Goal: Communication & Community: Answer question/provide support

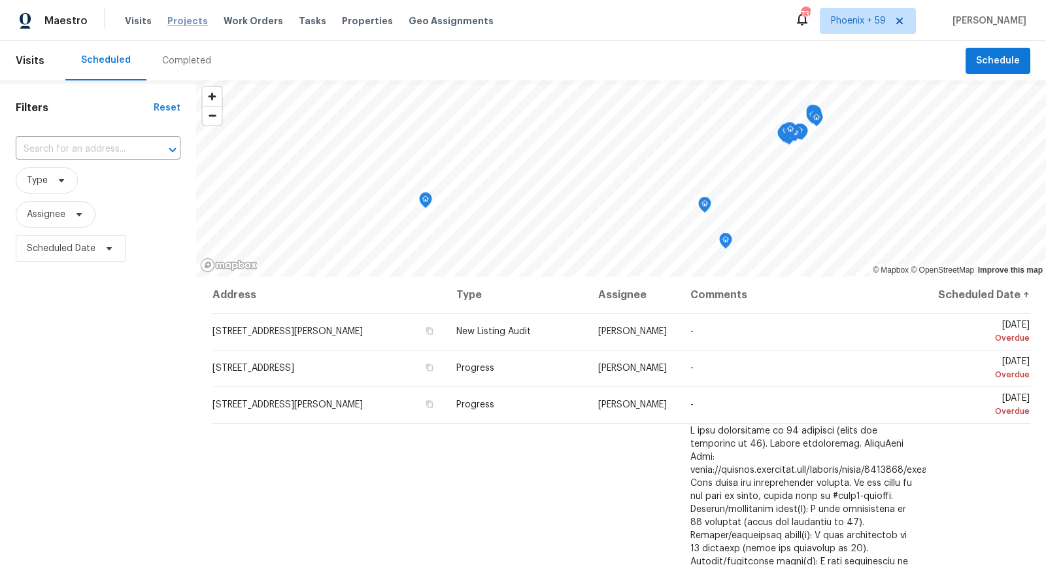
click at [192, 24] on span "Projects" at bounding box center [187, 20] width 41 height 13
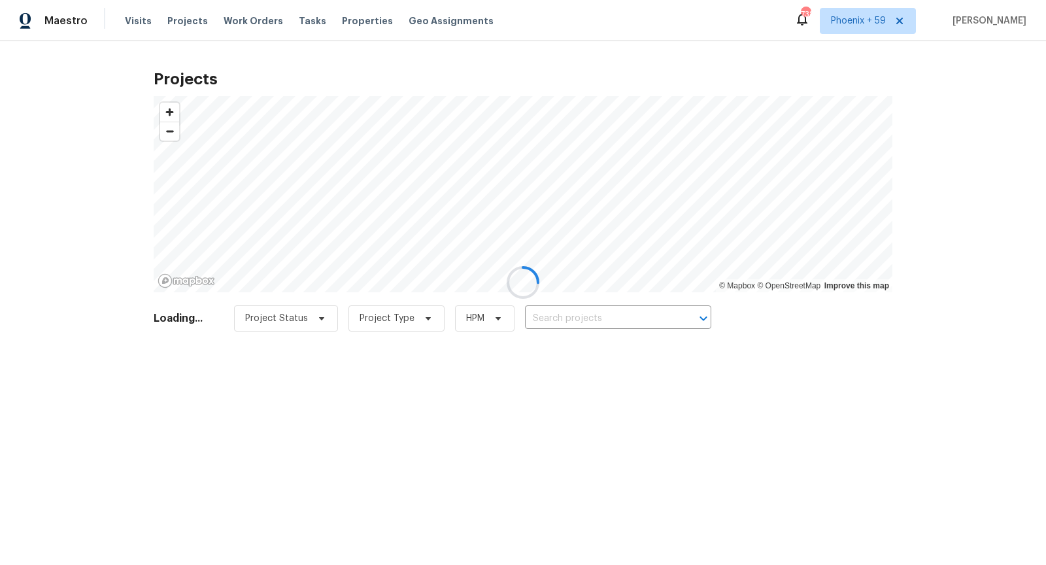
click at [624, 322] on div at bounding box center [523, 282] width 1046 height 565
click at [615, 321] on div at bounding box center [523, 282] width 1046 height 565
click at [613, 320] on div at bounding box center [523, 282] width 1046 height 565
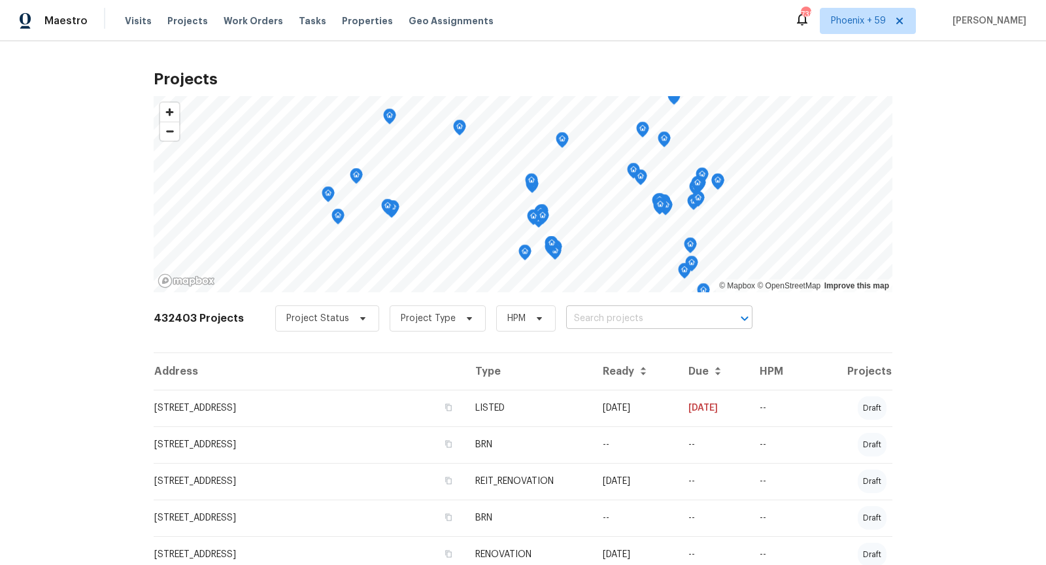
click at [611, 316] on input "text" at bounding box center [641, 319] width 150 height 20
type input "227 plantation"
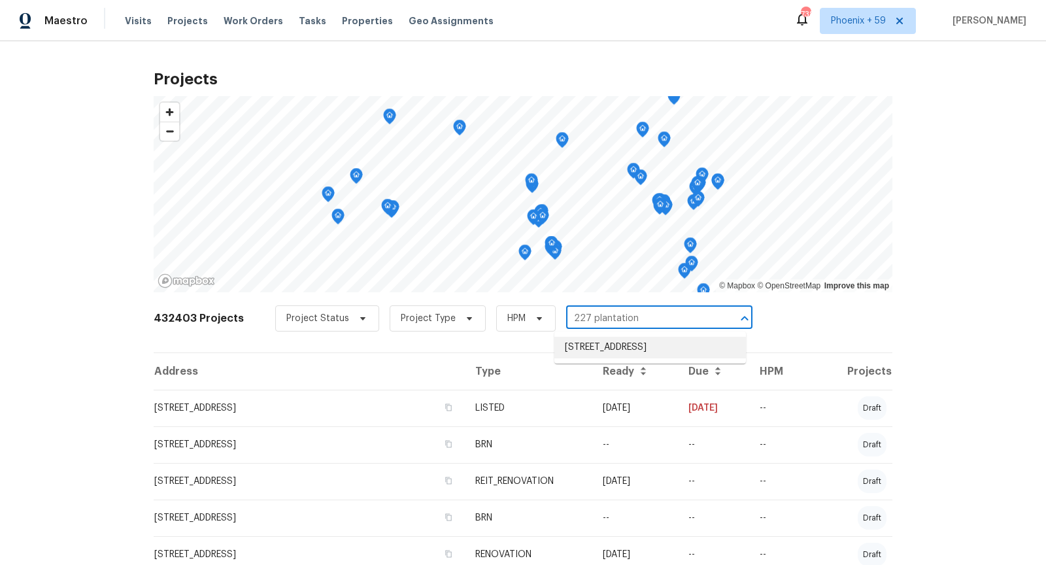
click at [645, 347] on li "[STREET_ADDRESS]" at bounding box center [650, 348] width 192 height 22
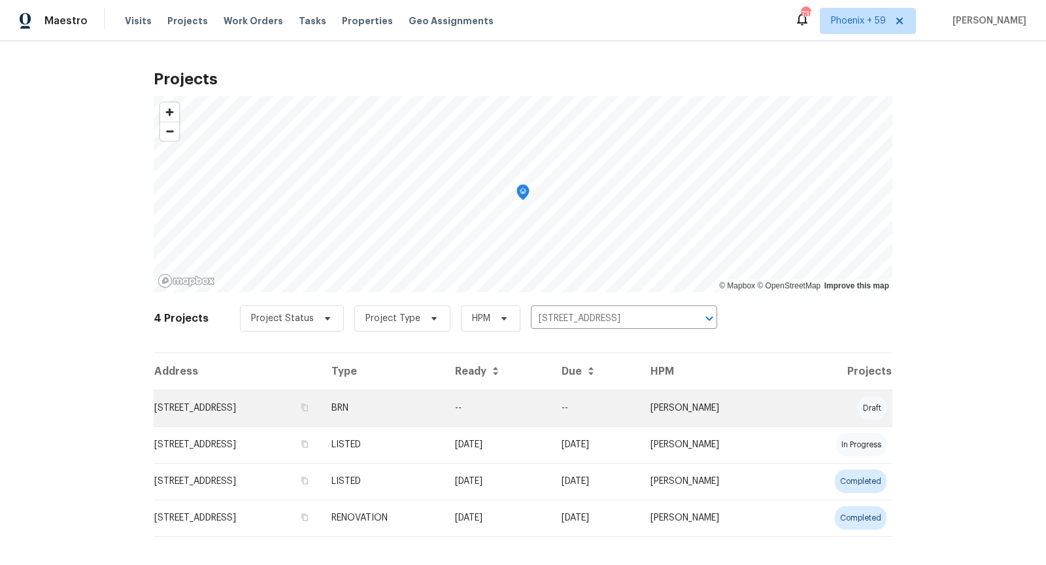
click at [293, 400] on td "[STREET_ADDRESS]" at bounding box center [237, 408] width 167 height 37
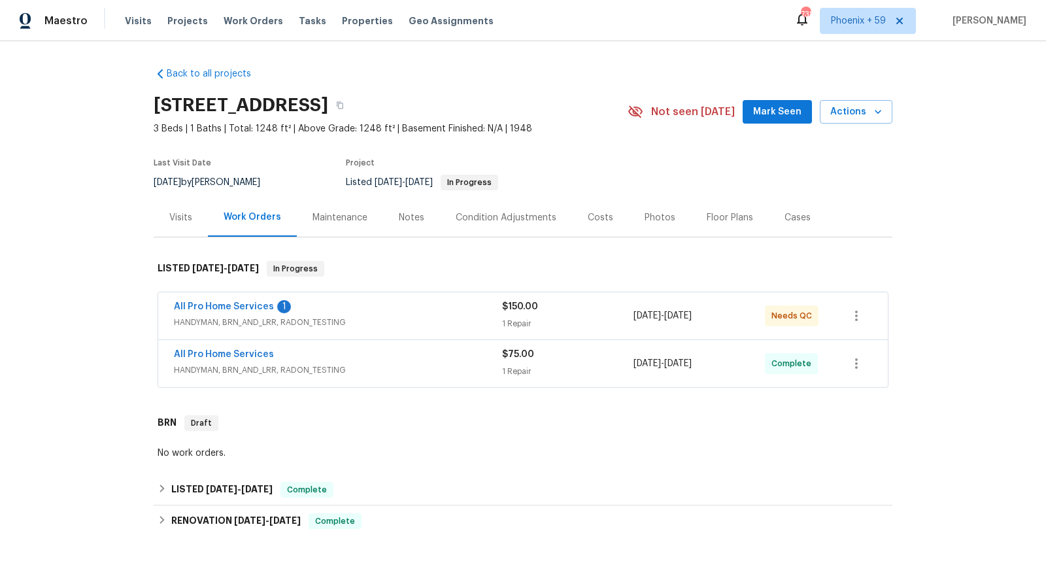
click at [361, 313] on div "All Pro Home Services 1" at bounding box center [338, 308] width 328 height 16
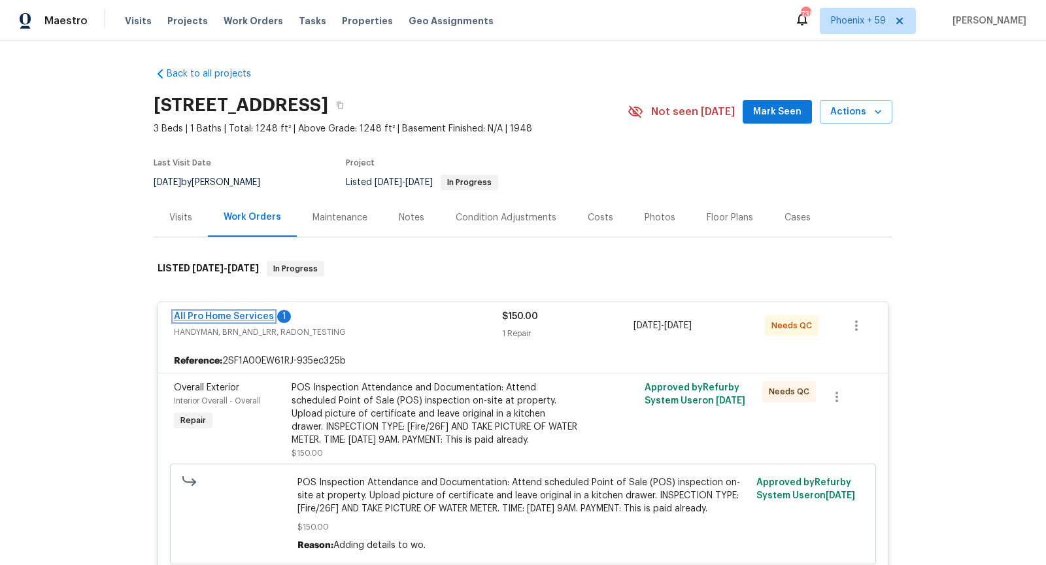
click at [240, 314] on link "All Pro Home Services" at bounding box center [224, 316] width 100 height 9
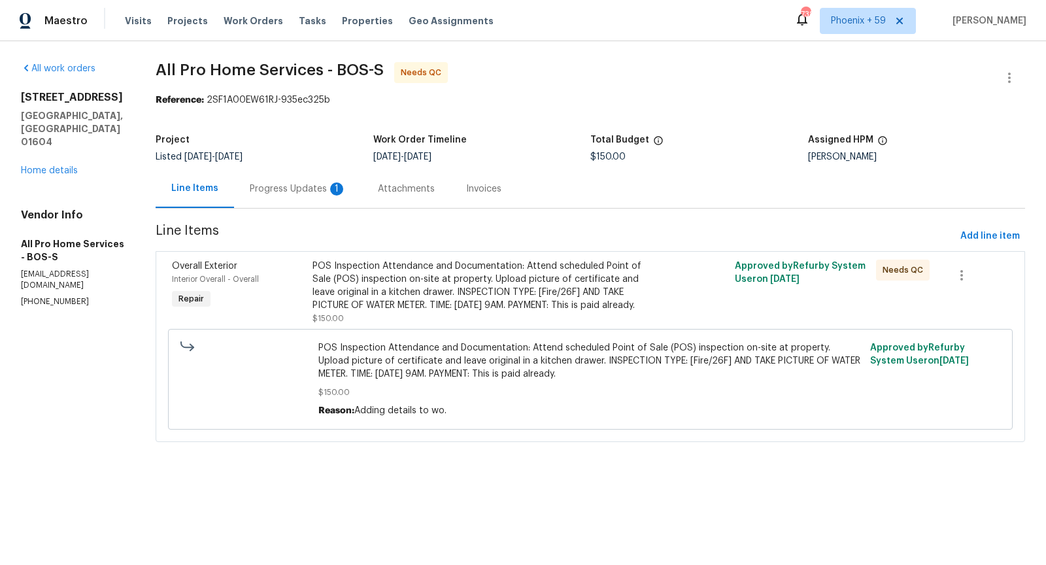
click at [296, 180] on div "Progress Updates 1" at bounding box center [298, 188] width 128 height 39
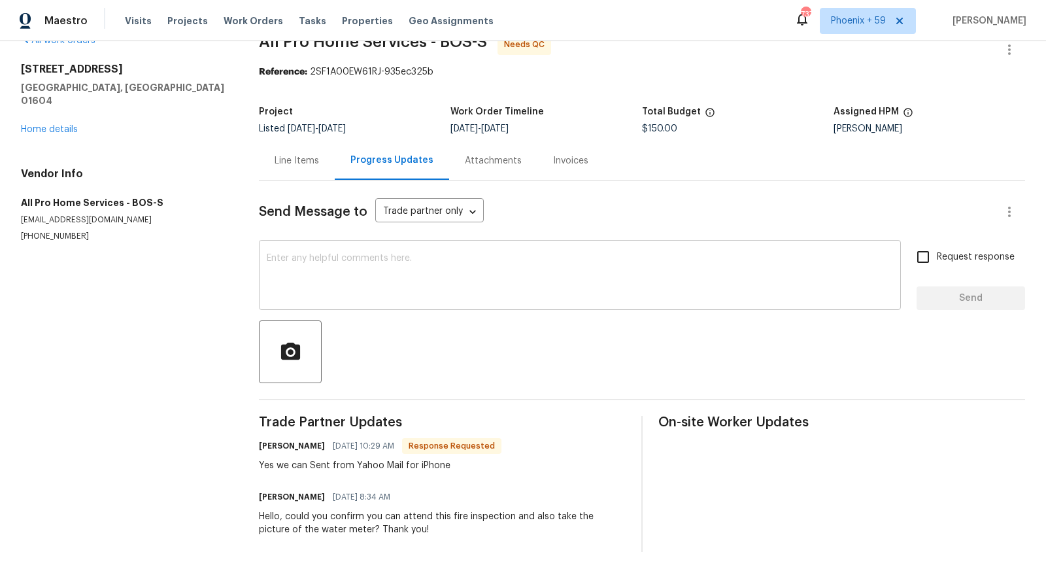
scroll to position [35, 0]
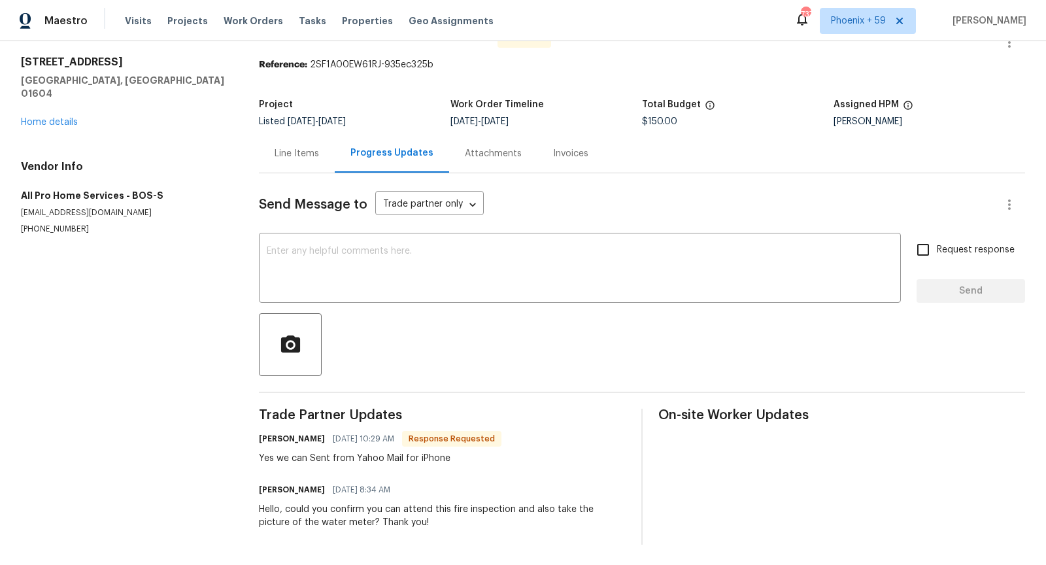
click at [192, 252] on section "All work orders [STREET_ADDRESS] Home details Vendor Info All Pro Home Services…" at bounding box center [124, 286] width 207 height 518
click at [292, 156] on div "Line Items" at bounding box center [297, 153] width 44 height 13
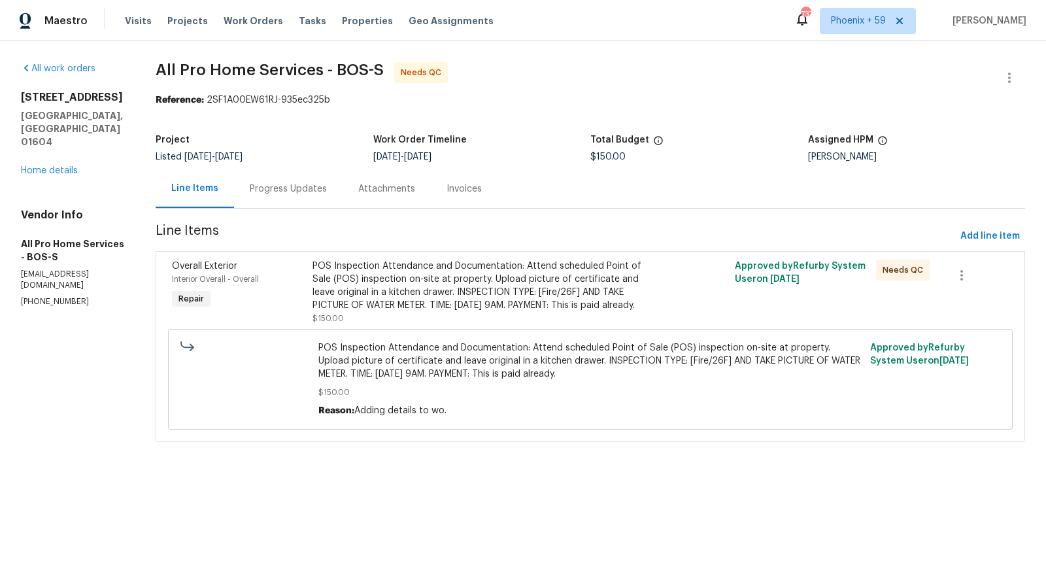
click at [309, 180] on div "Progress Updates" at bounding box center [288, 188] width 109 height 39
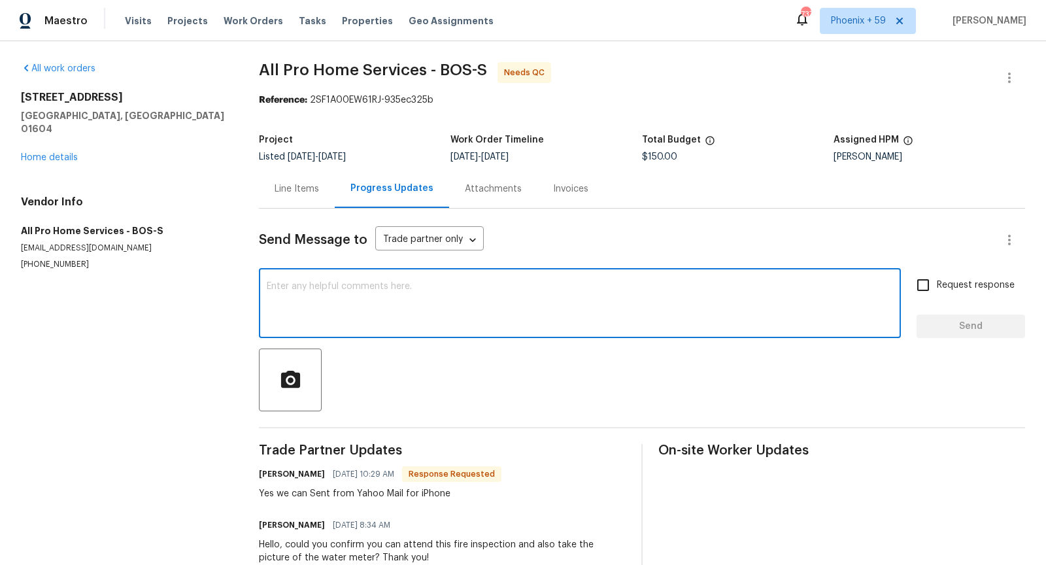
click at [340, 315] on textarea at bounding box center [580, 305] width 626 height 46
click at [473, 288] on textarea "Hi, the inspector called in to rescheduled this to 774-" at bounding box center [580, 305] width 626 height 46
click at [532, 288] on textarea "Hi, the inspector called in to rescheduled this to 774-" at bounding box center [580, 305] width 626 height 46
click at [496, 288] on textarea "Hi, the inspector called in to rescheduled this to 774- [DATE] 1pm" at bounding box center [580, 305] width 626 height 46
click at [491, 289] on textarea "Hi, the inspector called in to rescheduled this to 774- [DATE] 1pm" at bounding box center [580, 305] width 626 height 46
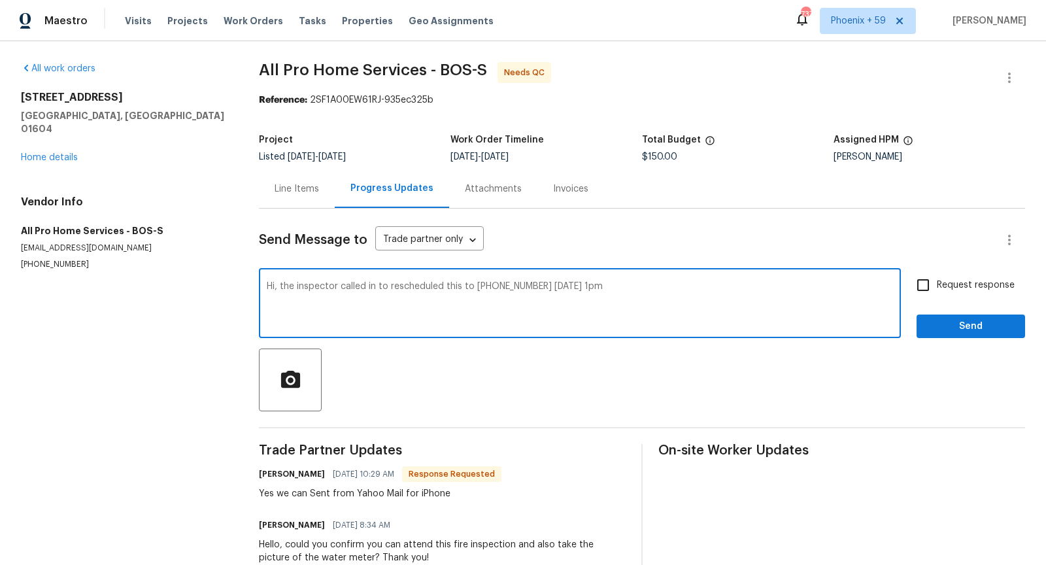
click at [332, 296] on textarea "Hi, the inspector called in to rescheduled this to [PHONE_NUMBER] [DATE] 1pm" at bounding box center [580, 305] width 626 height 46
click at [381, 296] on textarea "Hi, the inspector called in to rescheduled this to [PHONE_NUMBER] [DATE] 1pm" at bounding box center [580, 305] width 626 height 46
click at [443, 288] on textarea "Hi, the inspector called in to rescheduled this to [PHONE_NUMBER] [DATE] 1pm" at bounding box center [580, 305] width 626 height 46
drag, startPoint x: 526, startPoint y: 286, endPoint x: 467, endPoint y: 285, distance: 59.5
click at [467, 285] on textarea "Hi, the inspector called in to reschedule this to [PHONE_NUMBER] [DATE] 1pm" at bounding box center [580, 305] width 626 height 46
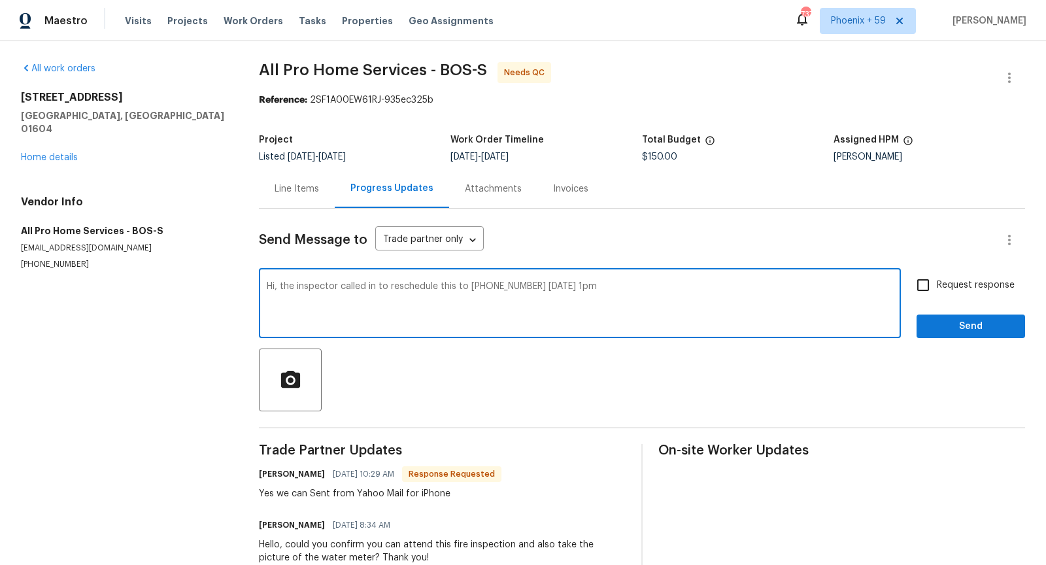
click at [676, 286] on textarea "Hi, the inspector called in to reschedule this to [PHONE_NUMBER] [DATE] 1pm" at bounding box center [580, 305] width 626 height 46
paste textarea "[PHONE_NUMBER]"
drag, startPoint x: 530, startPoint y: 284, endPoint x: 469, endPoint y: 286, distance: 60.2
click at [469, 286] on textarea "Hi, the inspector called in to reschedule this to [PHONE_NUMBER] [DATE] 1pm. He…" at bounding box center [580, 305] width 626 height 46
click at [763, 287] on textarea "Hi, the inspector called in to reschedule this to [DATE] 1pm. He can be reached…" at bounding box center [580, 305] width 626 height 46
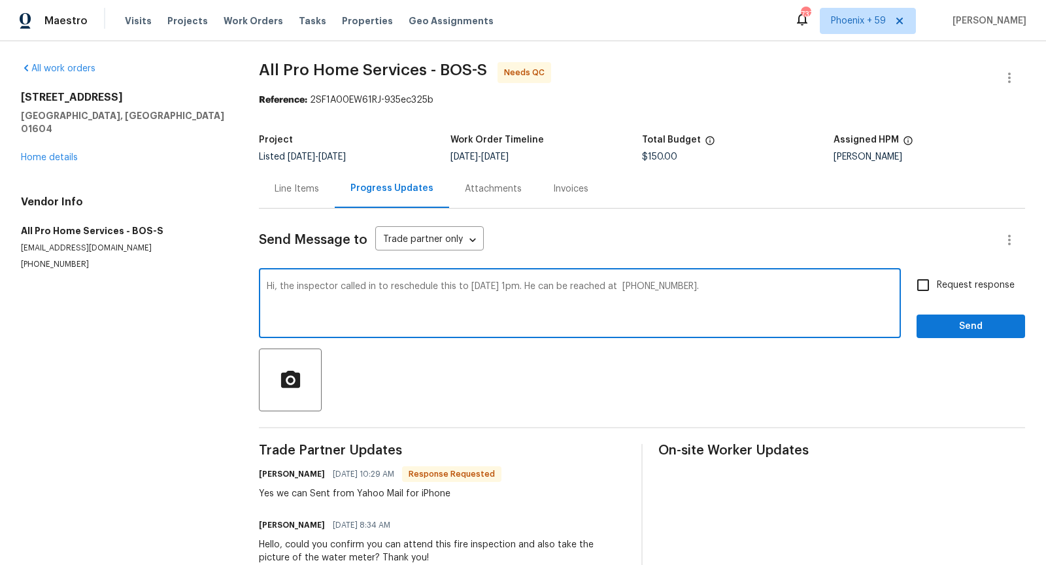
click at [582, 288] on textarea "Hi, the inspector called in to reschedule this to [DATE] 1pm. He can be reached…" at bounding box center [580, 305] width 626 height 46
click at [390, 300] on textarea "Hi, the inspector called in to reschedule this to [DATE] 1pm. He is also able t…" at bounding box center [580, 305] width 626 height 46
click at [464, 301] on textarea "Hi, the inspector called in to reschedule this to [DATE] 1pm. He is also able t…" at bounding box center [580, 305] width 626 height 46
click at [700, 288] on textarea "Hi, the inspector called in to reschedule this to [DATE] 1pm. He is also able t…" at bounding box center [580, 305] width 626 height 46
click at [796, 313] on textarea "Hi, the inspector called in to reschedule this to [DATE] 1pm. He is also able t…" at bounding box center [580, 305] width 626 height 46
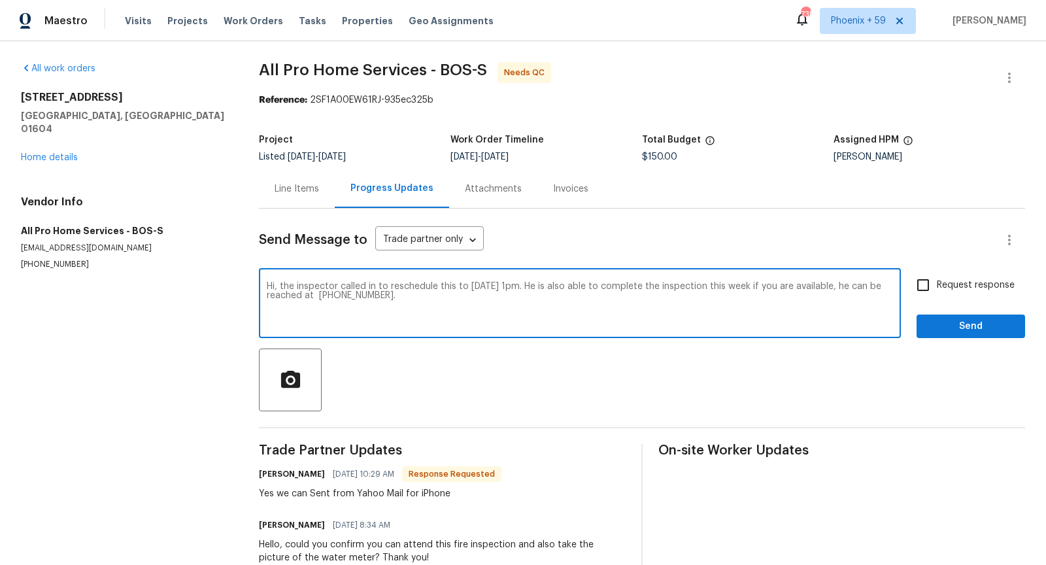
click at [683, 303] on textarea "Hi, the inspector called in to reschedule this to [DATE] 1pm. He is also able t…" at bounding box center [580, 305] width 626 height 46
click at [802, 294] on textarea "Hi, the inspector called in to reschedule this to [DATE] 1pm. He is also able t…" at bounding box center [580, 305] width 626 height 46
click at [803, 286] on textarea "Hi, the inspector called in to reschedule this to [DATE] 1pm. He is also able t…" at bounding box center [580, 305] width 626 height 46
click at [582, 286] on textarea "Hi, the inspector called in to reschedule this to [DATE] 1pm. He is also able t…" at bounding box center [580, 305] width 626 height 46
click at [581, 299] on textarea "Hi, the inspector called in to reschedule this to [DATE] 1pm. He is also able t…" at bounding box center [580, 305] width 626 height 46
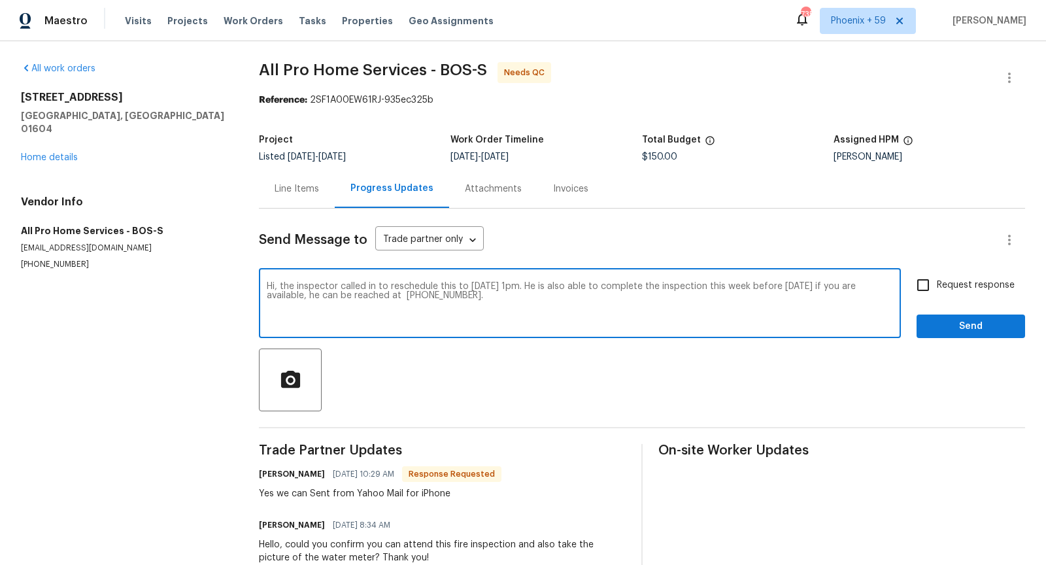
drag, startPoint x: 574, startPoint y: 286, endPoint x: 471, endPoint y: 286, distance: 103.3
click at [471, 286] on textarea "Hi, the inspector called in to reschedule this to [DATE] 1pm. He is also able t…" at bounding box center [580, 305] width 626 height 46
click at [581, 304] on textarea "Hi, the inspector called in to reschedule this to [DATE] 1pm. He is also able t…" at bounding box center [580, 305] width 626 height 46
type textarea "Hi, the inspector called in to reschedule this to [DATE] 1pm. He is also able t…"
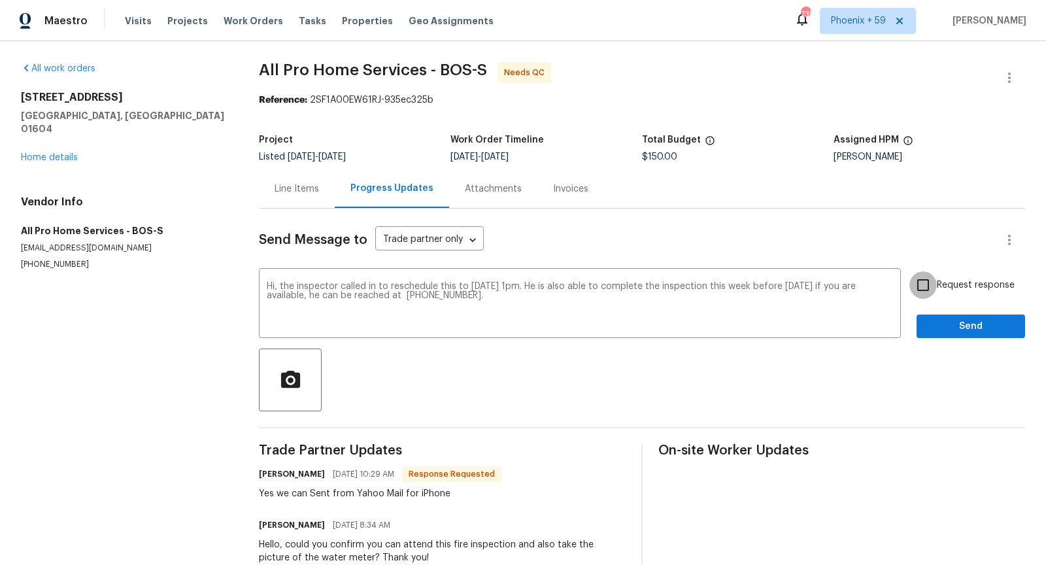
click at [930, 281] on input "Request response" at bounding box center [923, 284] width 27 height 27
checkbox input "true"
click at [952, 331] on span "Send" at bounding box center [971, 326] width 88 height 16
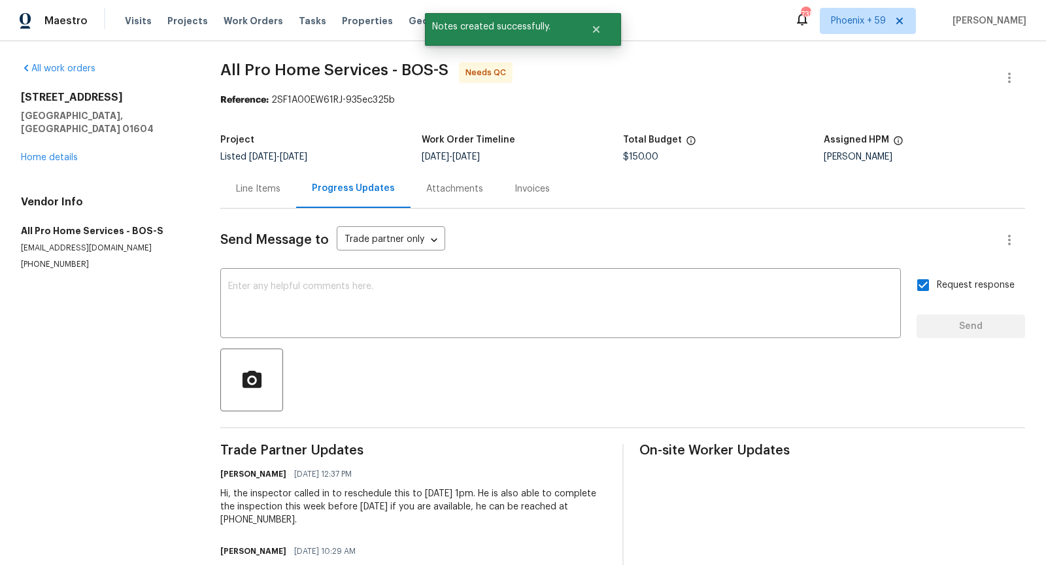
click at [258, 191] on div "Line Items" at bounding box center [258, 188] width 44 height 13
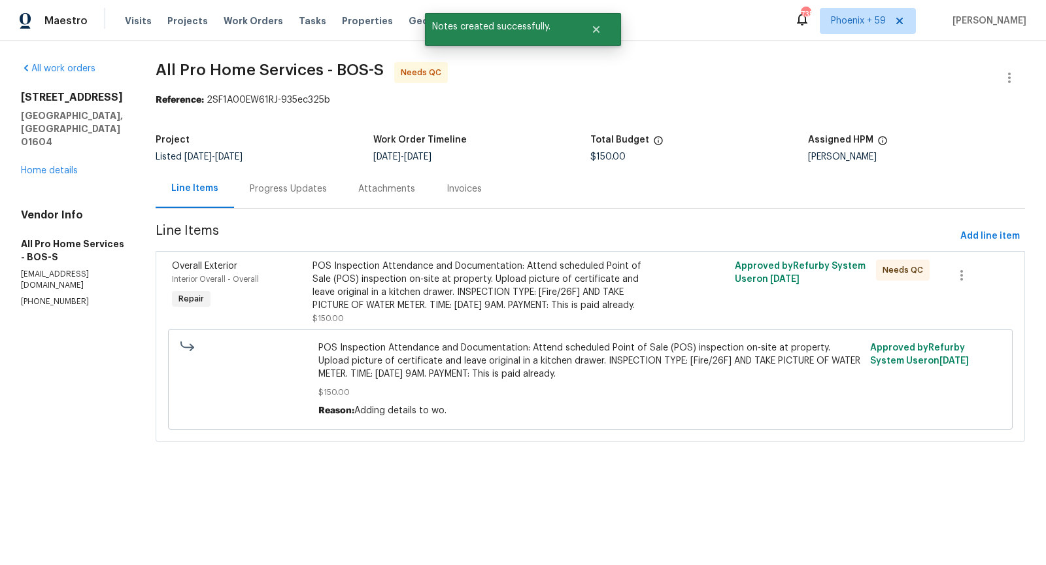
click at [482, 298] on div "POS Inspection Attendance and Documentation: Attend scheduled Point of Sale (PO…" at bounding box center [485, 286] width 344 height 52
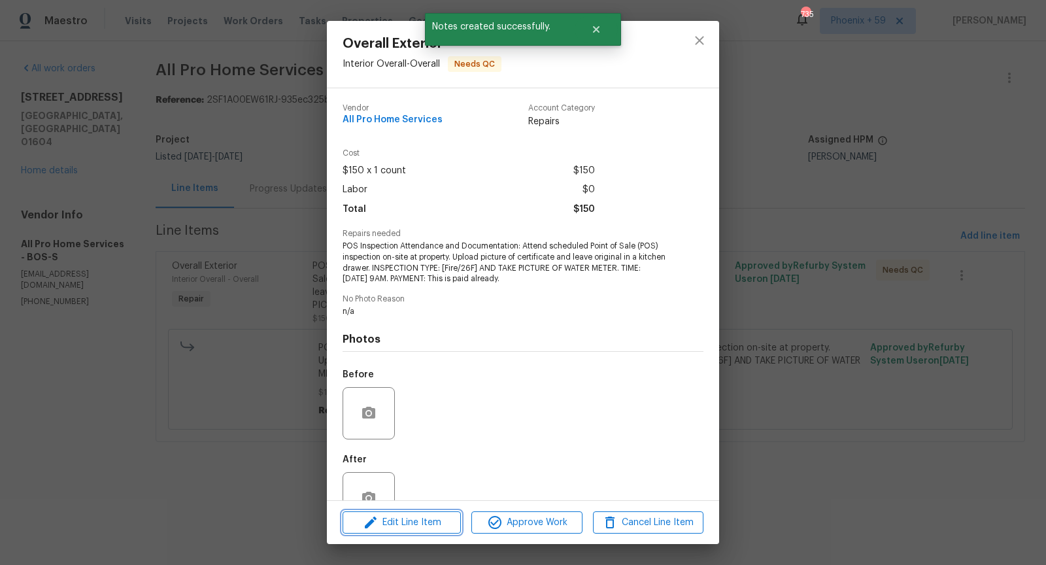
click at [424, 530] on span "Edit Line Item" at bounding box center [402, 523] width 111 height 16
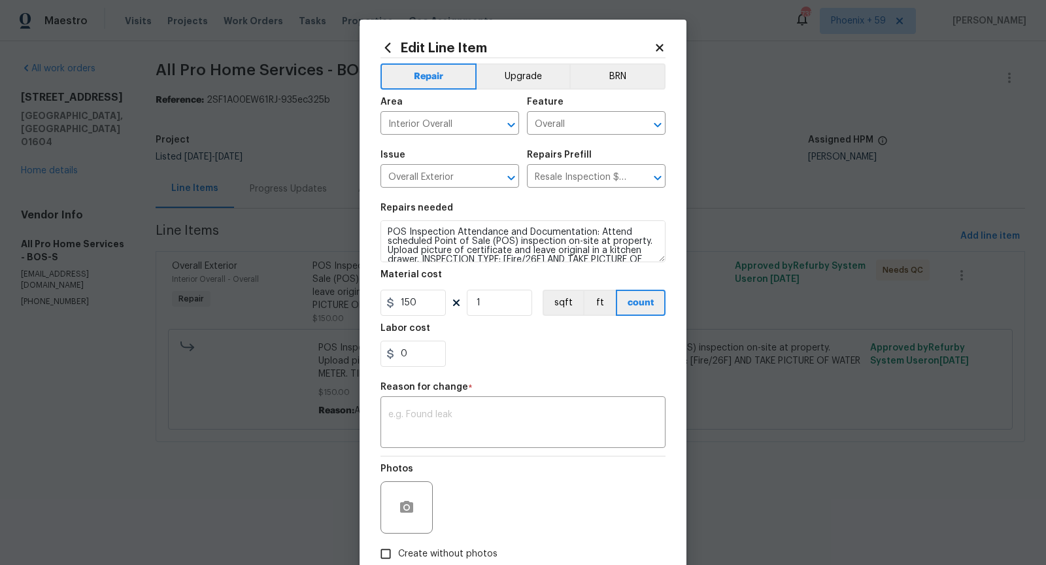
scroll to position [27, 0]
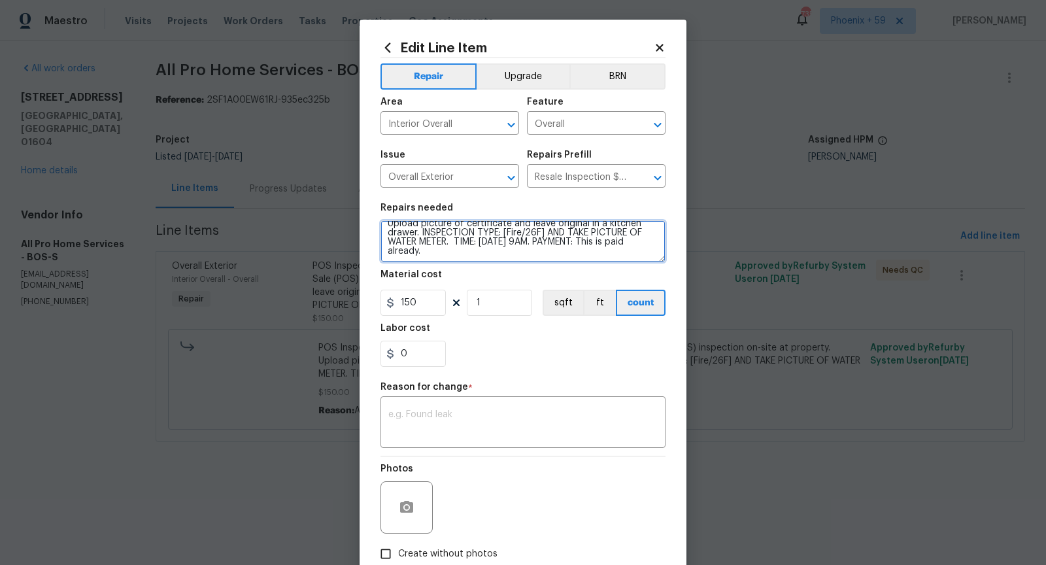
drag, startPoint x: 574, startPoint y: 241, endPoint x: 483, endPoint y: 242, distance: 91.5
click at [483, 242] on textarea "POS Inspection Attendance and Documentation: Attend scheduled Point of Sale (PO…" at bounding box center [523, 241] width 285 height 42
paste textarea "[DATE] 1pm"
type textarea "POS Inspection Attendance and Documentation: Attend scheduled Point of Sale (PO…"
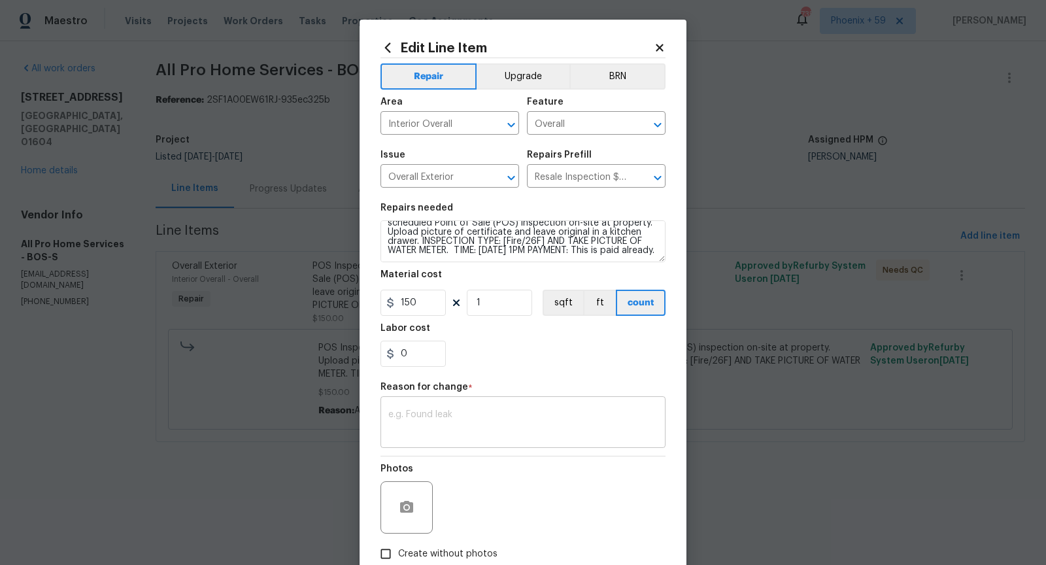
click at [500, 428] on textarea at bounding box center [522, 423] width 269 height 27
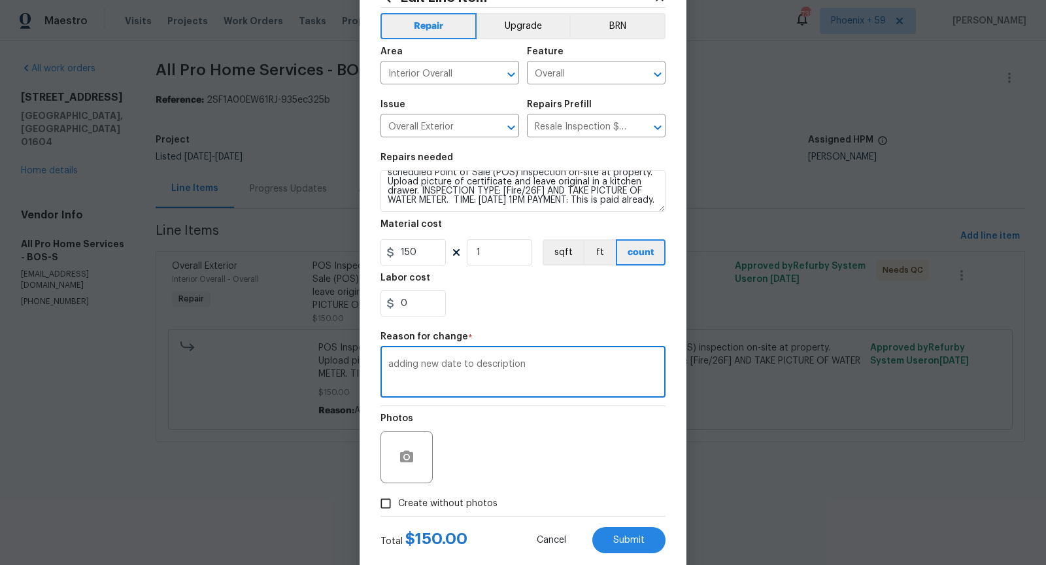
scroll to position [78, 0]
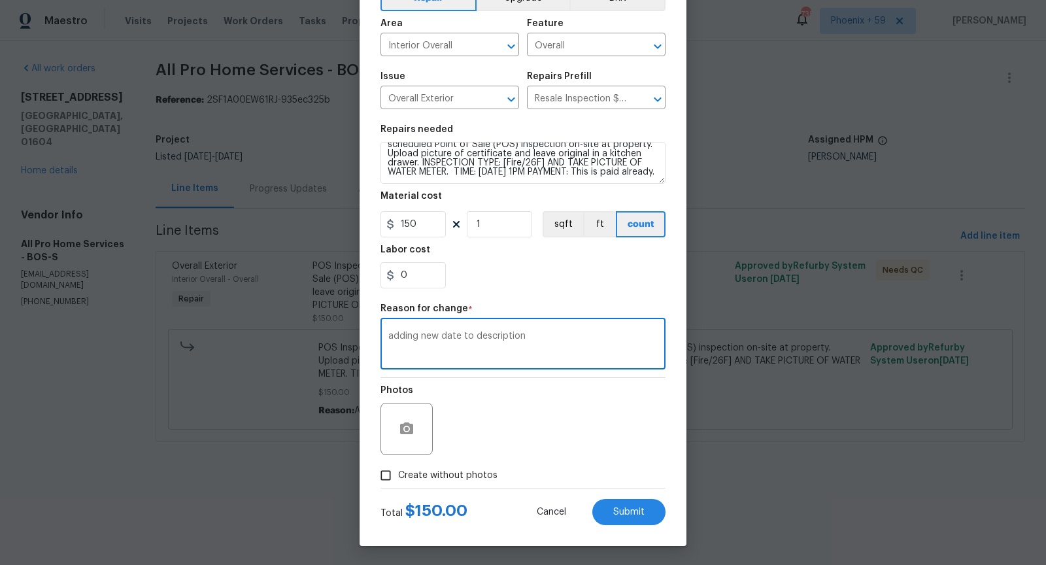
type textarea "adding new date to description"
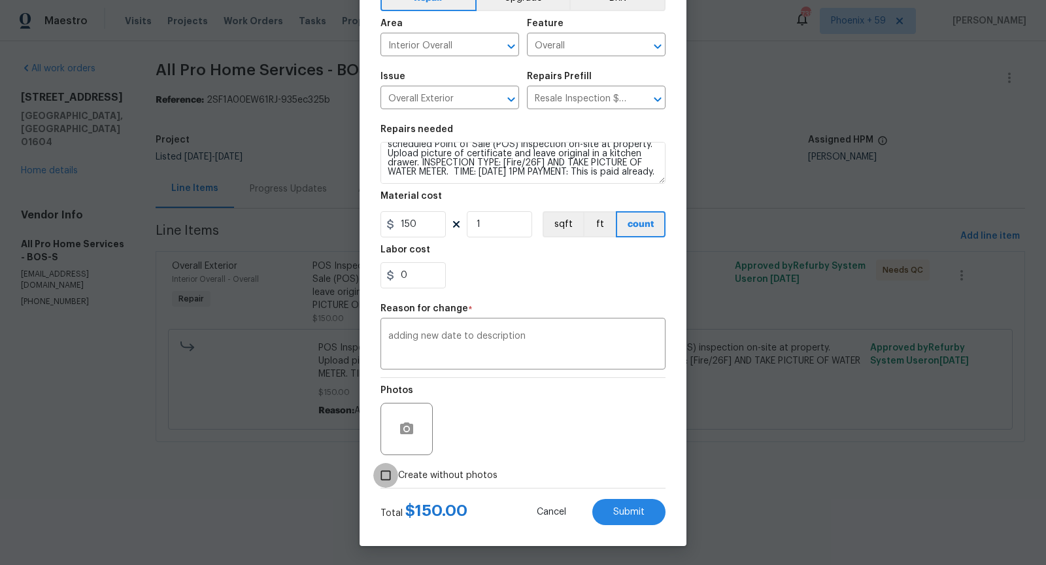
click at [384, 477] on input "Create without photos" at bounding box center [385, 475] width 25 height 25
checkbox input "true"
click at [621, 513] on span "Submit" at bounding box center [628, 512] width 31 height 10
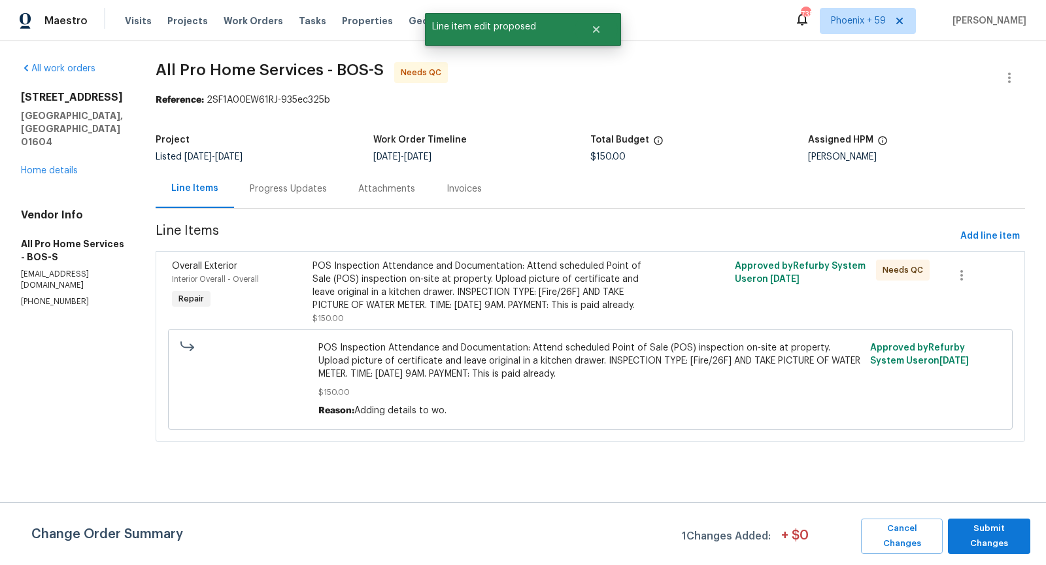
scroll to position [0, 0]
click at [991, 537] on span "Submit Changes" at bounding box center [989, 536] width 69 height 30
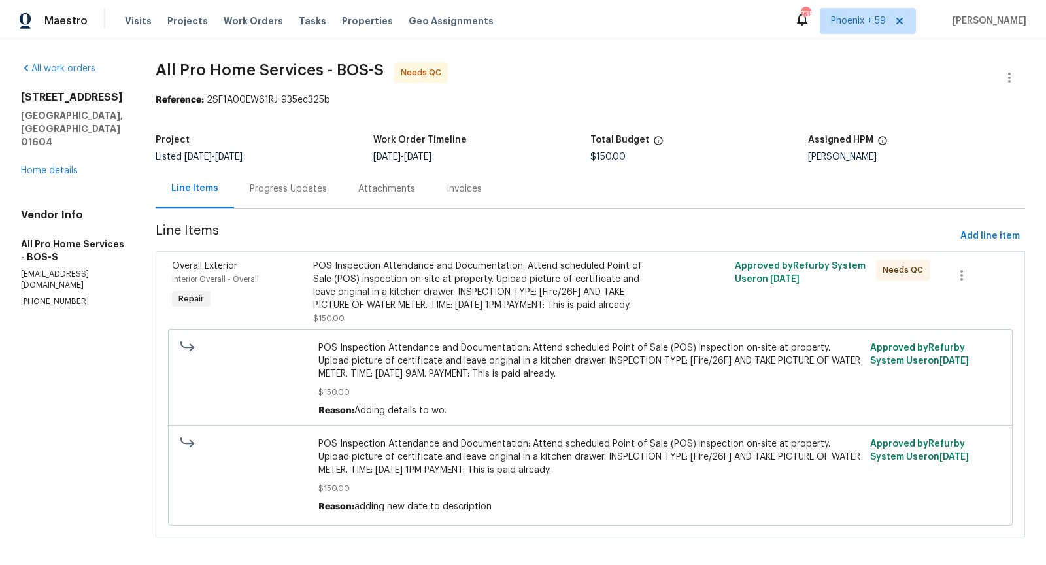
click at [292, 179] on div "Progress Updates" at bounding box center [288, 188] width 109 height 39
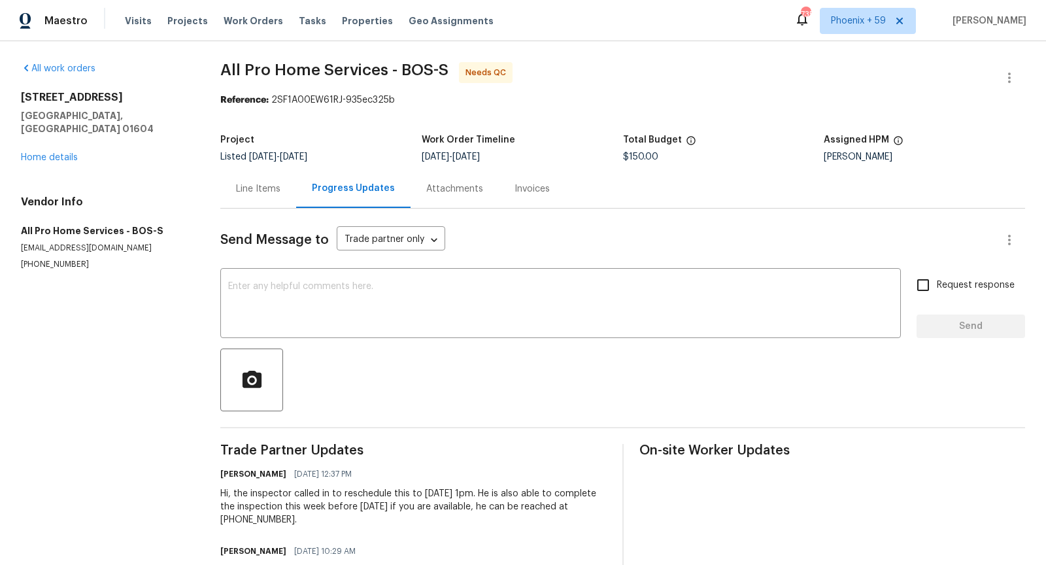
scroll to position [49, 0]
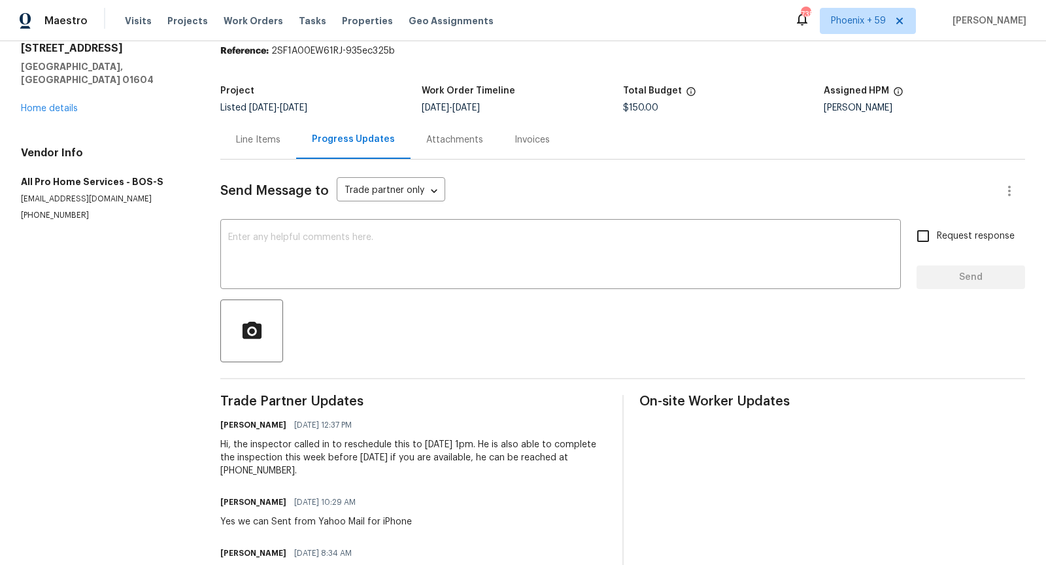
drag, startPoint x: 231, startPoint y: 444, endPoint x: 294, endPoint y: 471, distance: 68.3
click at [294, 471] on div "Hi, the inspector called in to reschedule this to [DATE] 1pm. He is also able t…" at bounding box center [413, 457] width 386 height 39
copy div "the inspector called in to reschedule this to [DATE] 1pm. He is also able to co…"
click at [192, 23] on span "Projects" at bounding box center [187, 20] width 41 height 13
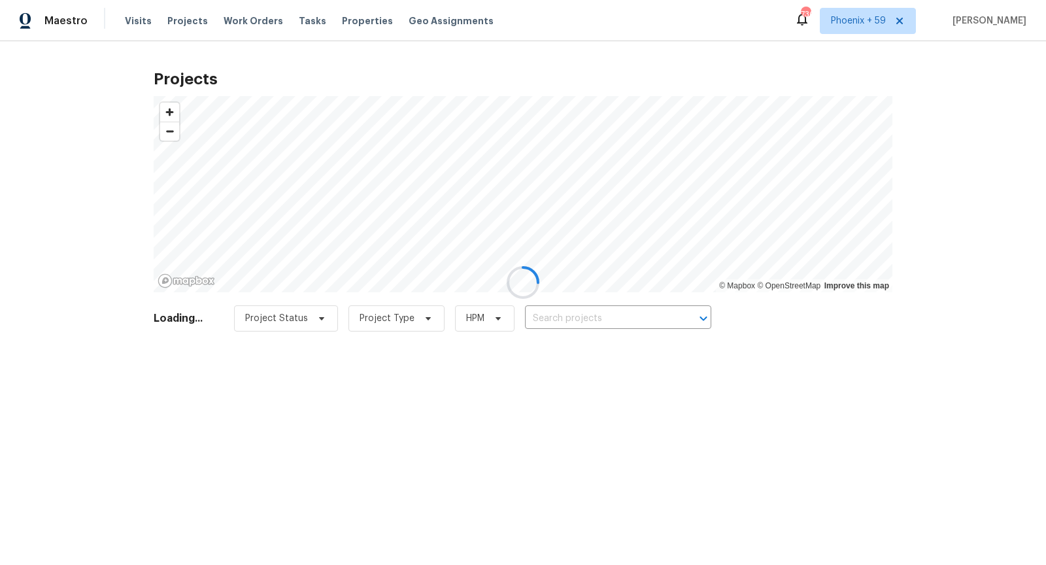
click at [189, 20] on div at bounding box center [523, 282] width 1046 height 565
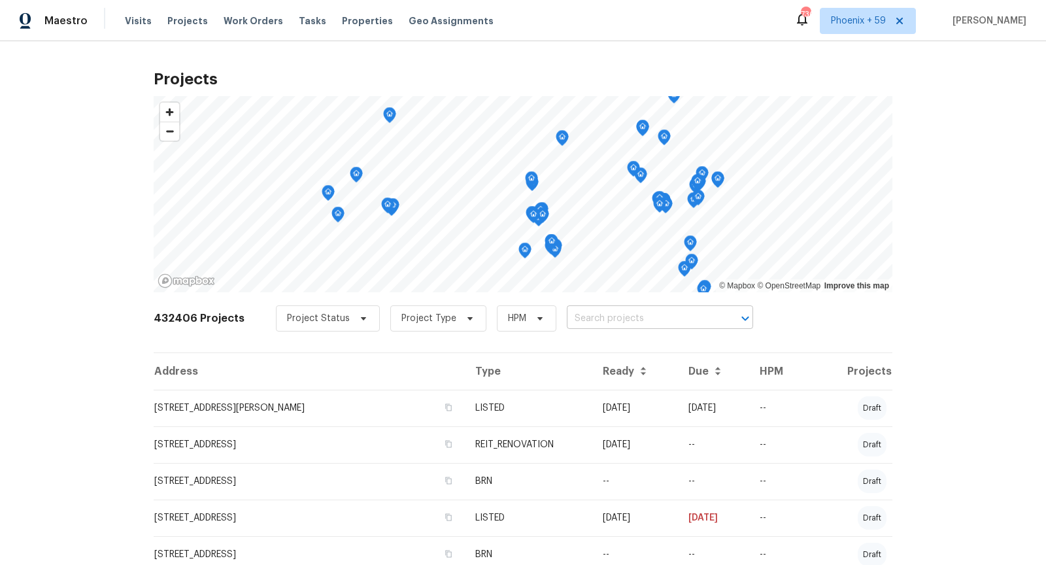
click at [579, 312] on input "text" at bounding box center [642, 319] width 150 height 20
type input "293 grafton"
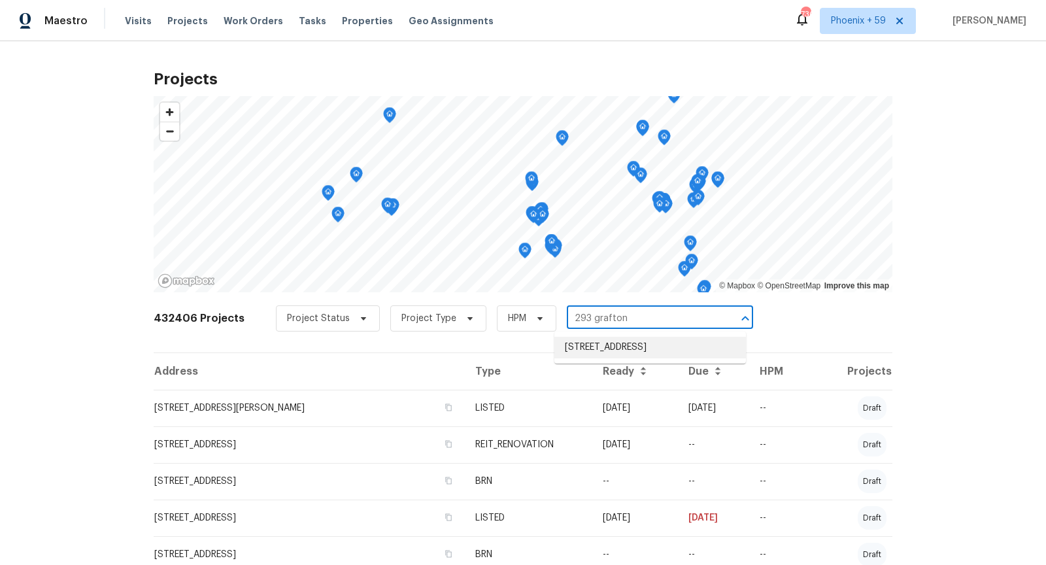
click at [612, 352] on li "[STREET_ADDRESS]" at bounding box center [650, 348] width 192 height 22
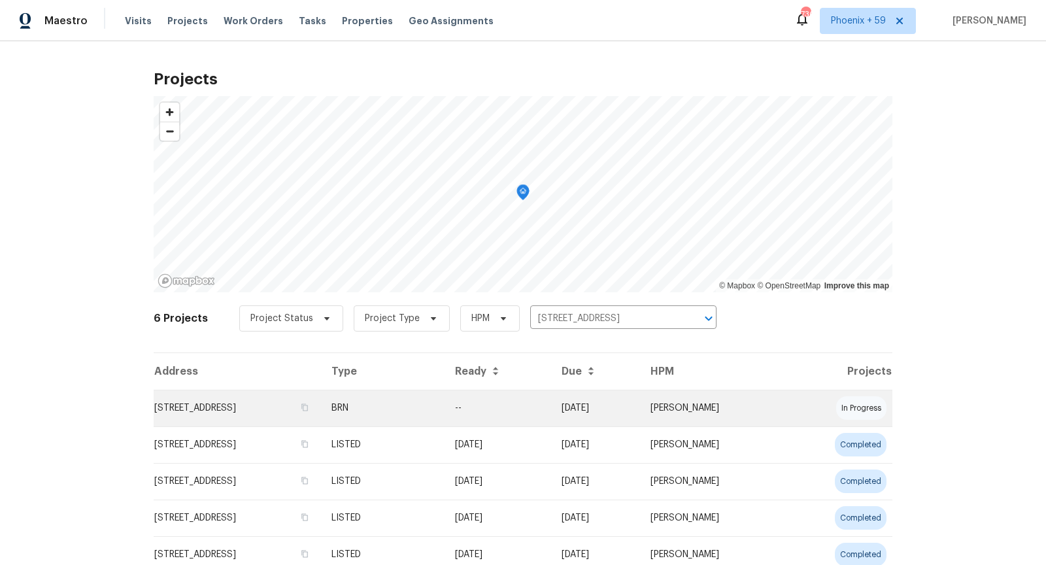
click at [205, 411] on td "[STREET_ADDRESS]" at bounding box center [237, 408] width 167 height 37
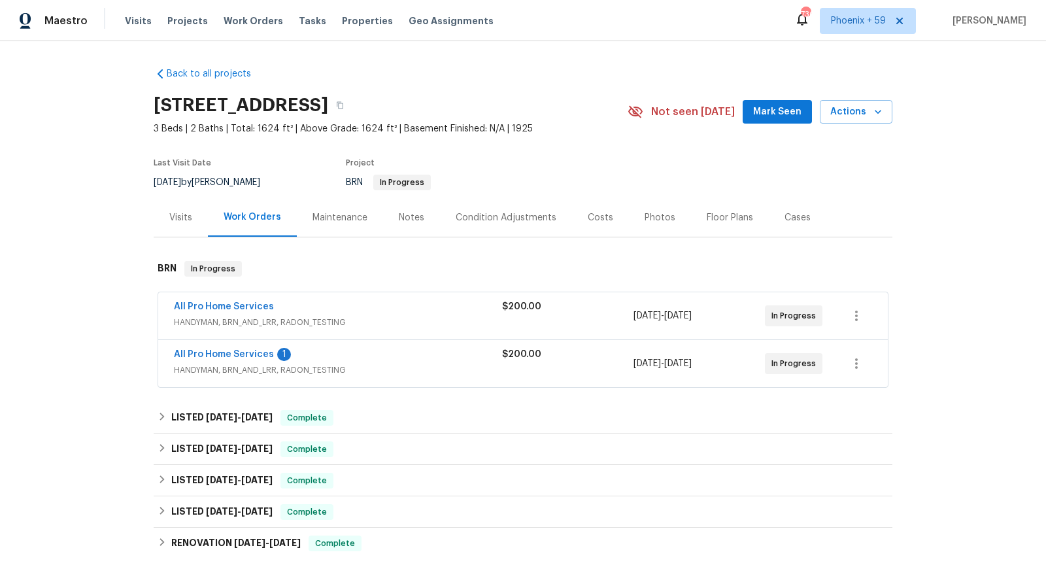
click at [403, 369] on span "HANDYMAN, BRN_AND_LRR, RADON_TESTING" at bounding box center [338, 370] width 328 height 13
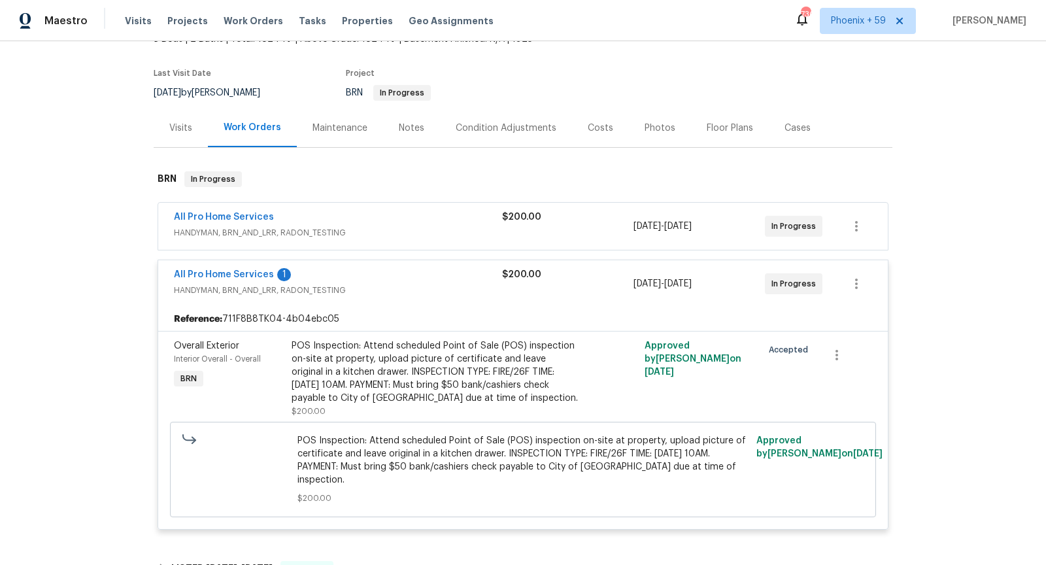
scroll to position [116, 0]
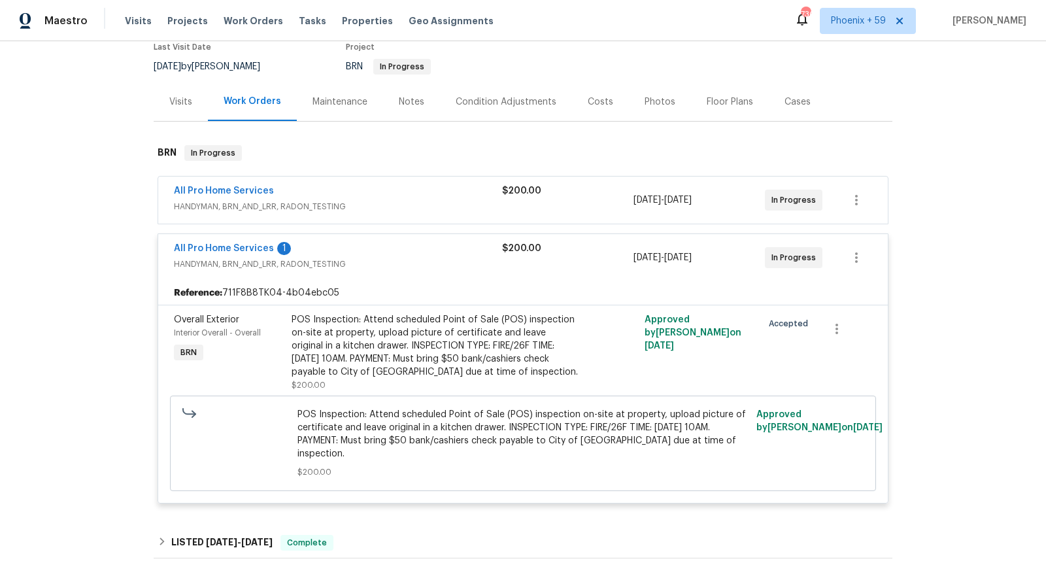
click at [227, 242] on span "All Pro Home Services" at bounding box center [224, 248] width 100 height 13
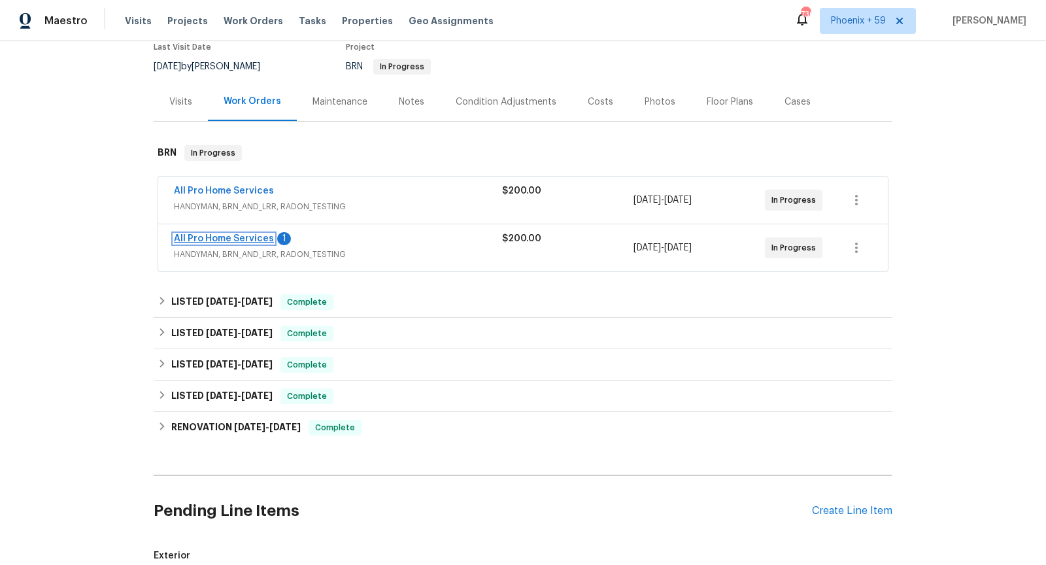
click at [228, 235] on link "All Pro Home Services" at bounding box center [224, 238] width 100 height 9
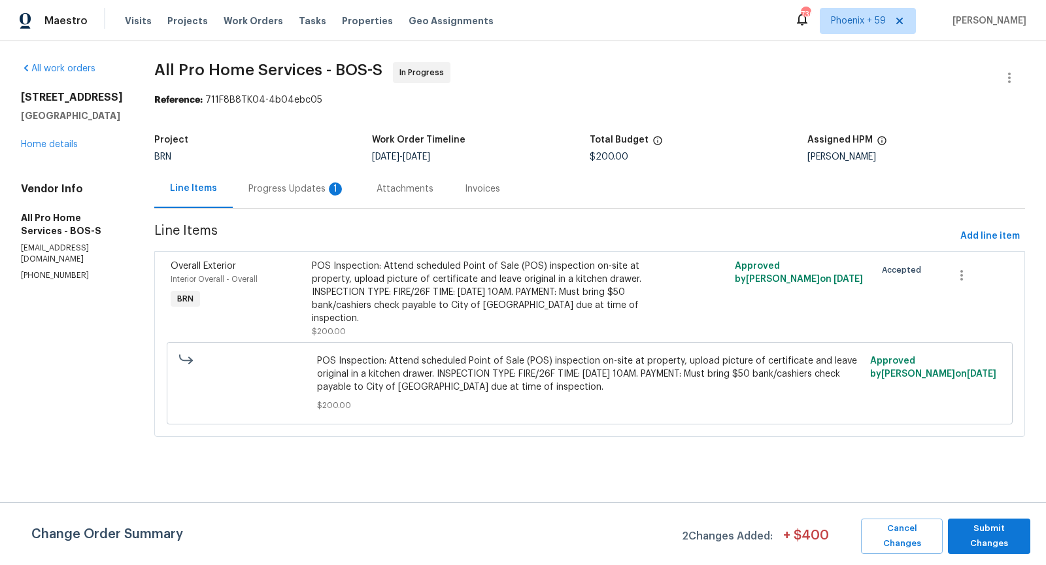
click at [309, 190] on div "Progress Updates 1" at bounding box center [296, 188] width 97 height 13
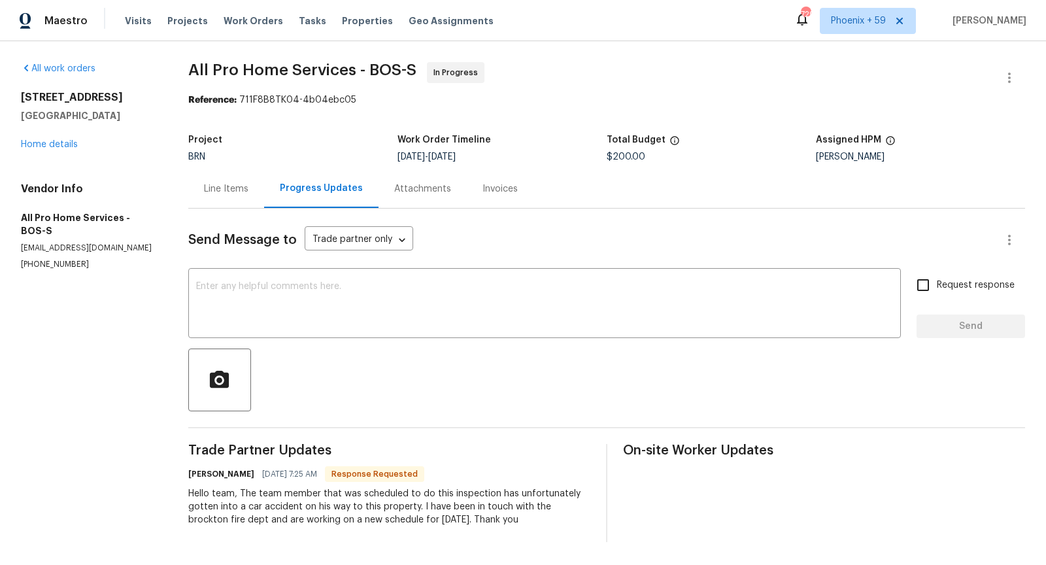
click at [228, 184] on div "Line Items" at bounding box center [226, 188] width 44 height 13
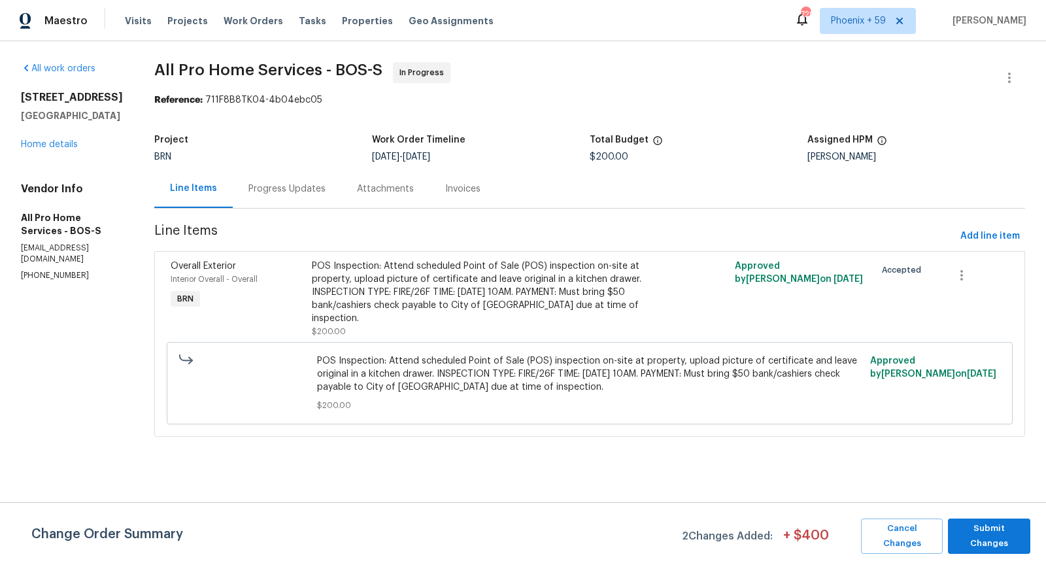
click at [312, 197] on div "Progress Updates" at bounding box center [287, 188] width 109 height 39
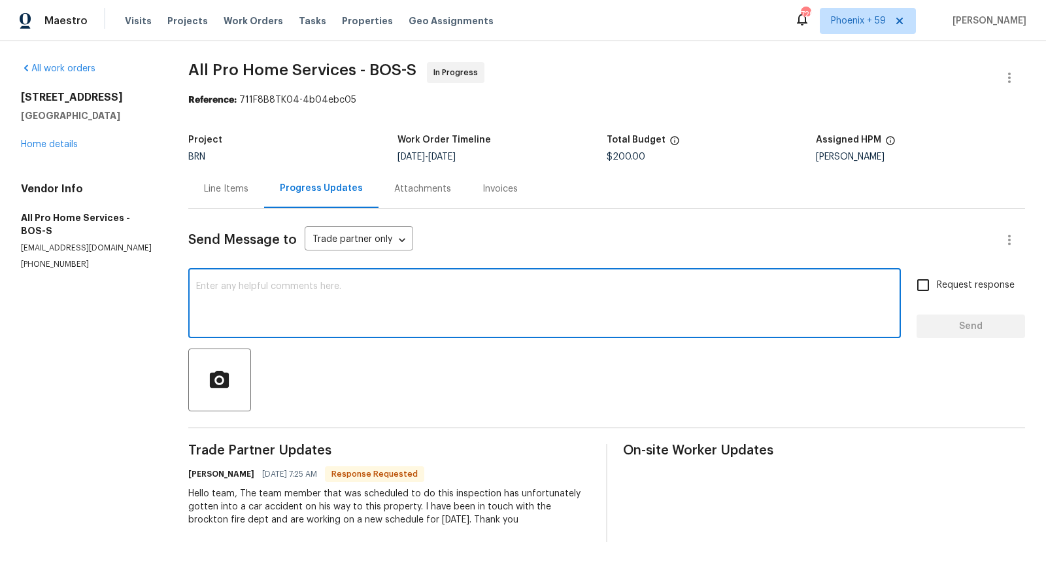
click at [394, 299] on textarea at bounding box center [544, 305] width 697 height 46
type textarea "W"
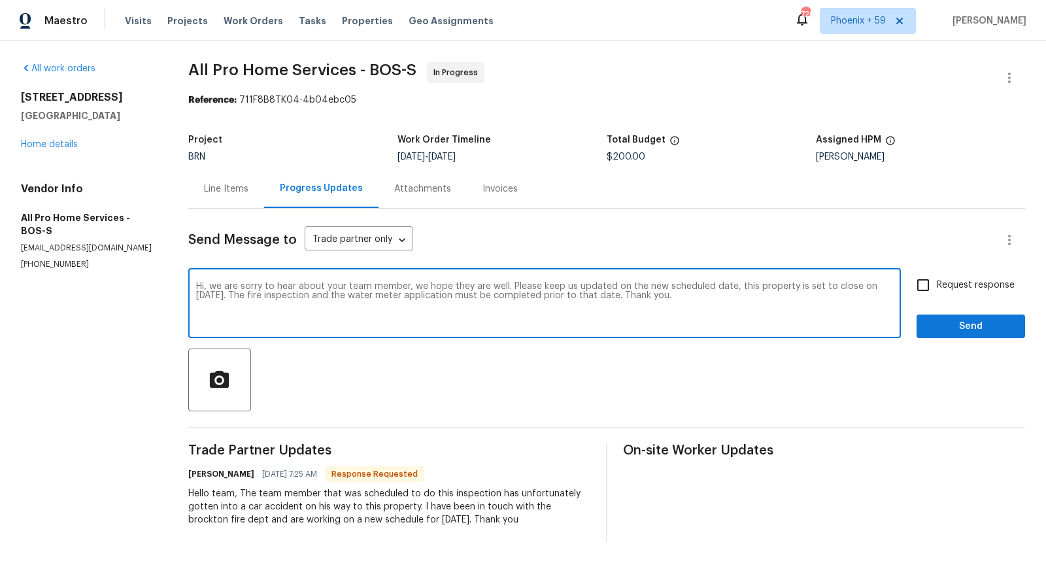
type textarea "Hi, we are sorry to hear about your team member, we hope they are well. Please …"
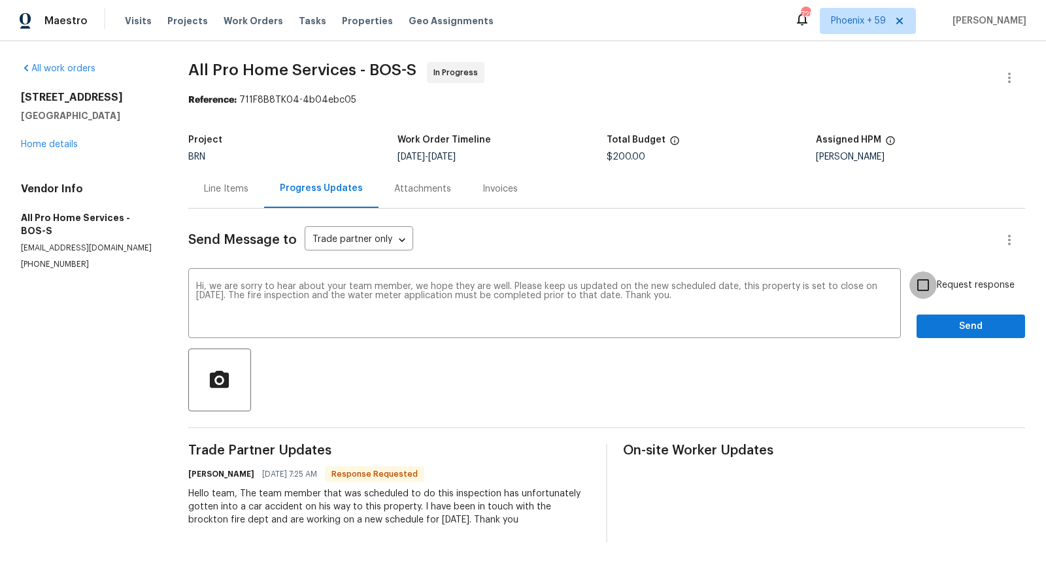
click at [925, 288] on input "Request response" at bounding box center [923, 284] width 27 height 27
checkbox input "true"
click at [946, 341] on div "Send Message to Trade partner only Trade partner only ​ Hi, we are sorry to hea…" at bounding box center [606, 375] width 837 height 333
click at [946, 335] on button "Send" at bounding box center [971, 327] width 109 height 24
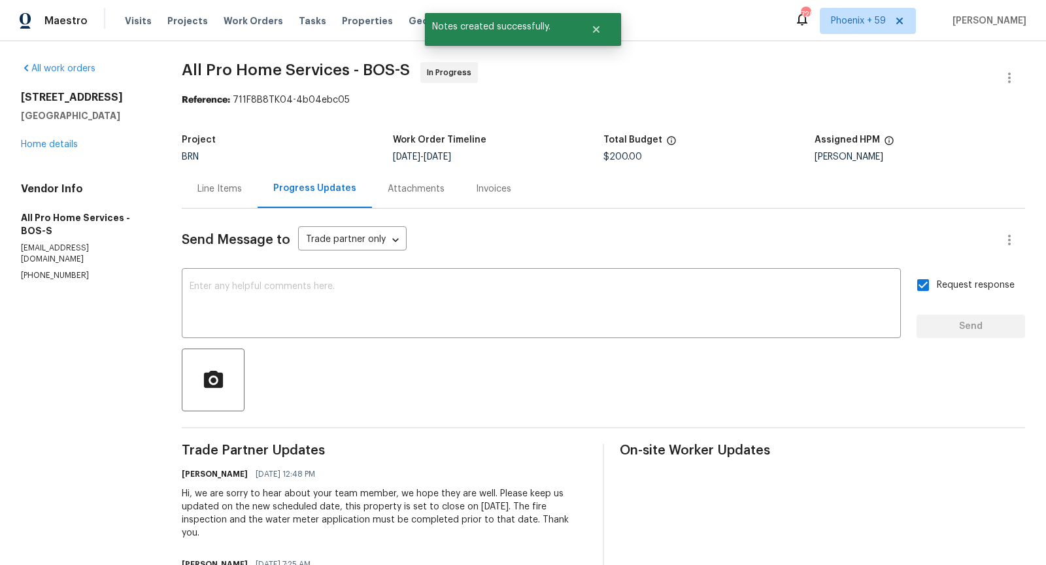
click at [218, 194] on div "Line Items" at bounding box center [219, 188] width 44 height 13
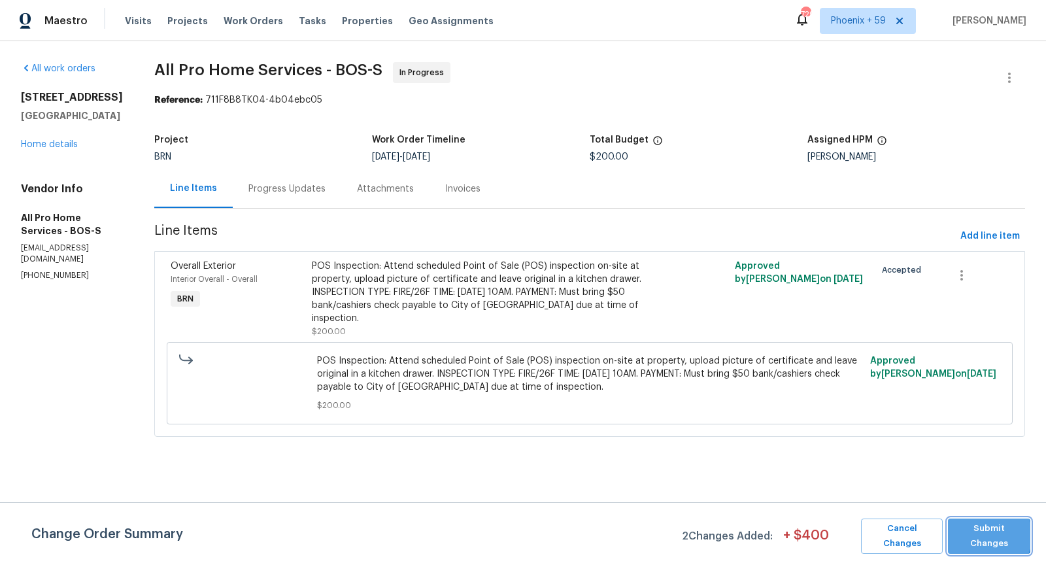
click at [987, 536] on span "Submit Changes" at bounding box center [989, 536] width 69 height 30
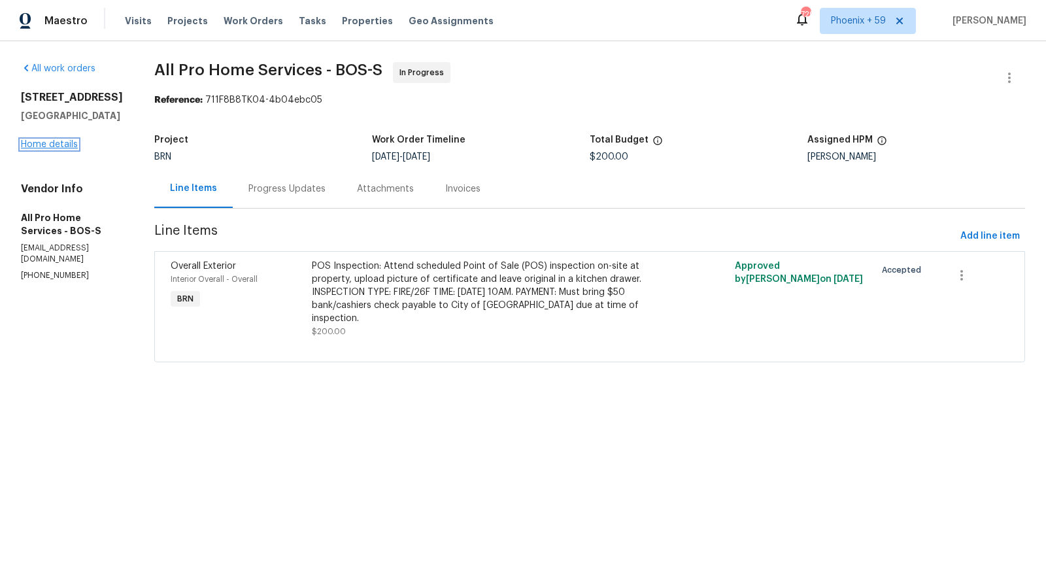
click at [55, 143] on link "Home details" at bounding box center [49, 144] width 57 height 9
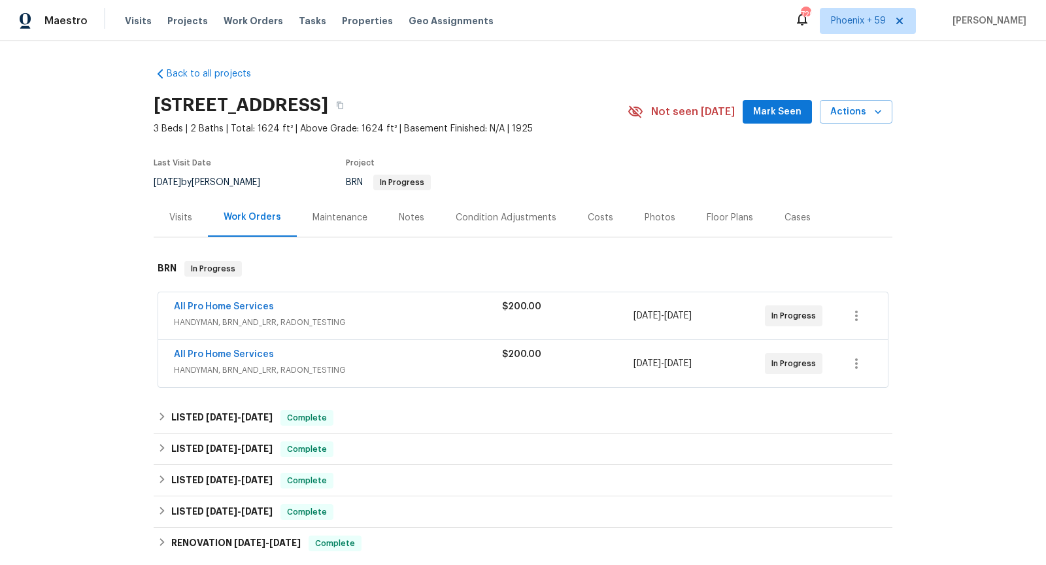
click at [420, 304] on div "All Pro Home Services" at bounding box center [338, 308] width 328 height 16
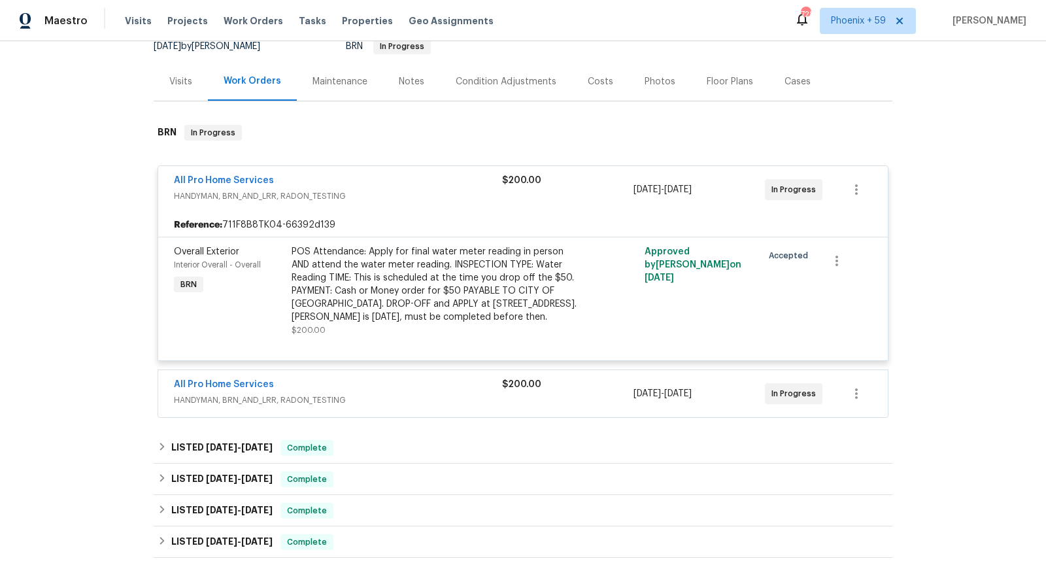
scroll to position [138, 0]
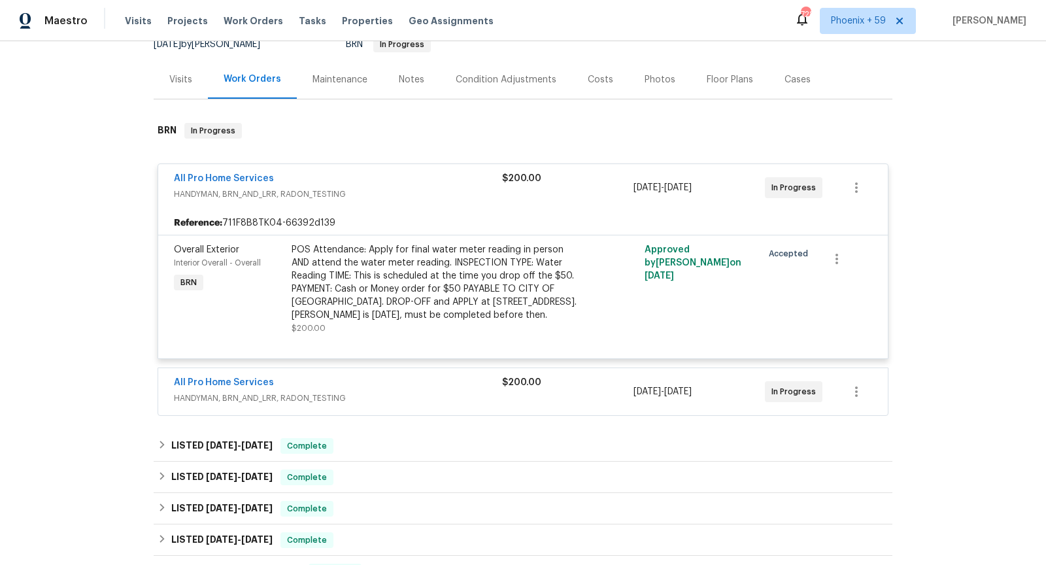
click at [432, 185] on div "All Pro Home Services" at bounding box center [338, 180] width 328 height 16
